Goal: Find specific page/section: Find specific page/section

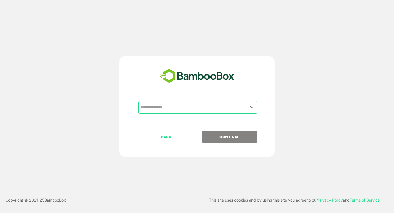
click at [215, 112] on input "text" at bounding box center [198, 107] width 117 height 10
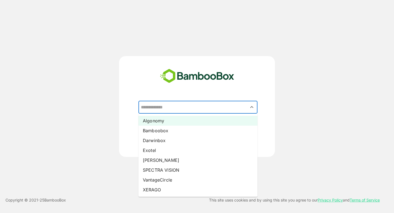
click at [174, 119] on li "Algonomy" at bounding box center [197, 121] width 119 height 10
type input "********"
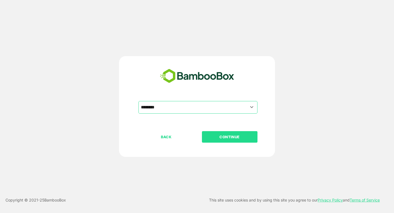
click at [228, 141] on button "CONTINUE" at bounding box center [230, 136] width 56 height 11
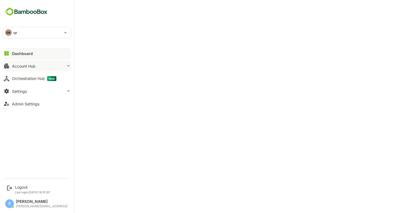
click at [42, 64] on button "Account Hub" at bounding box center [37, 65] width 68 height 11
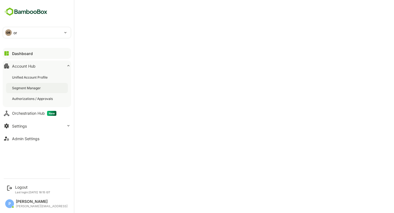
click at [37, 91] on div "Segment Manager" at bounding box center [37, 88] width 62 height 10
click at [46, 54] on button "Dashboard" at bounding box center [37, 53] width 68 height 11
